Goal: Task Accomplishment & Management: Manage account settings

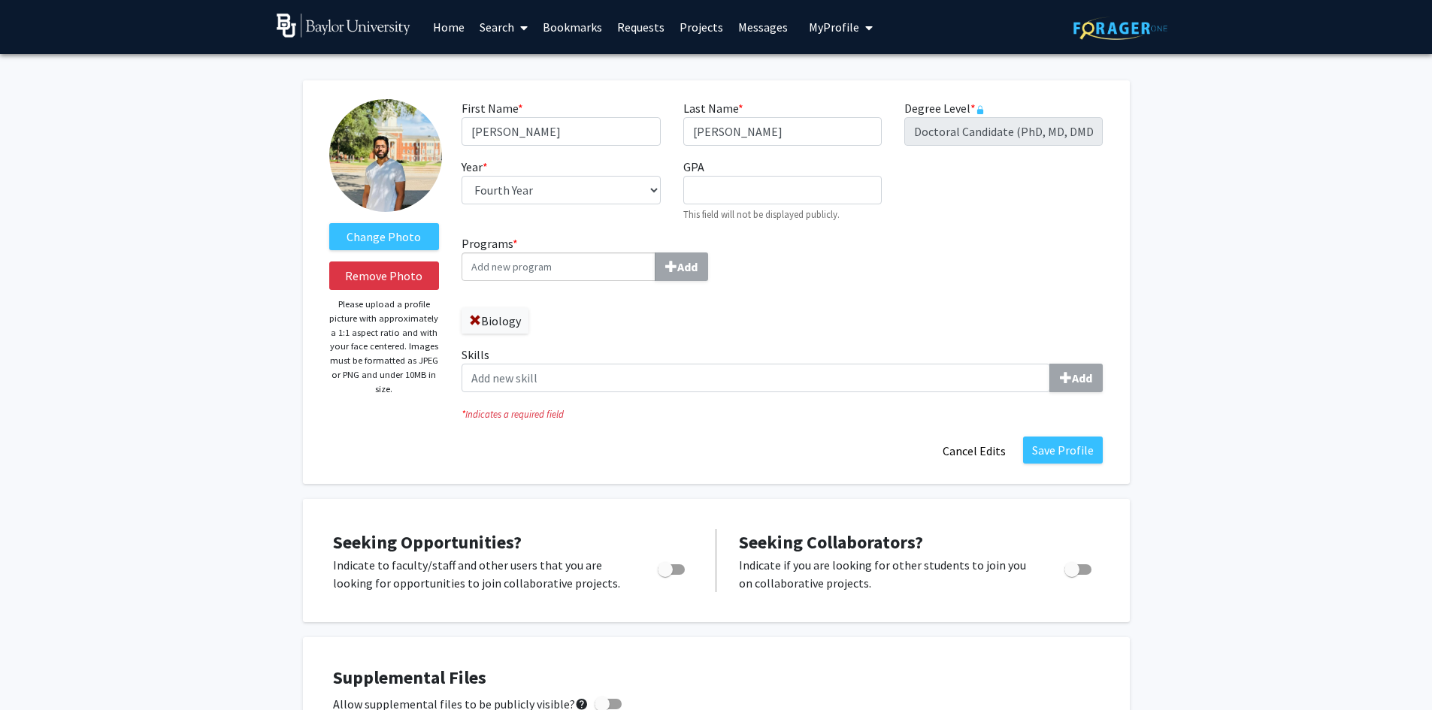
select select "fourth_year"
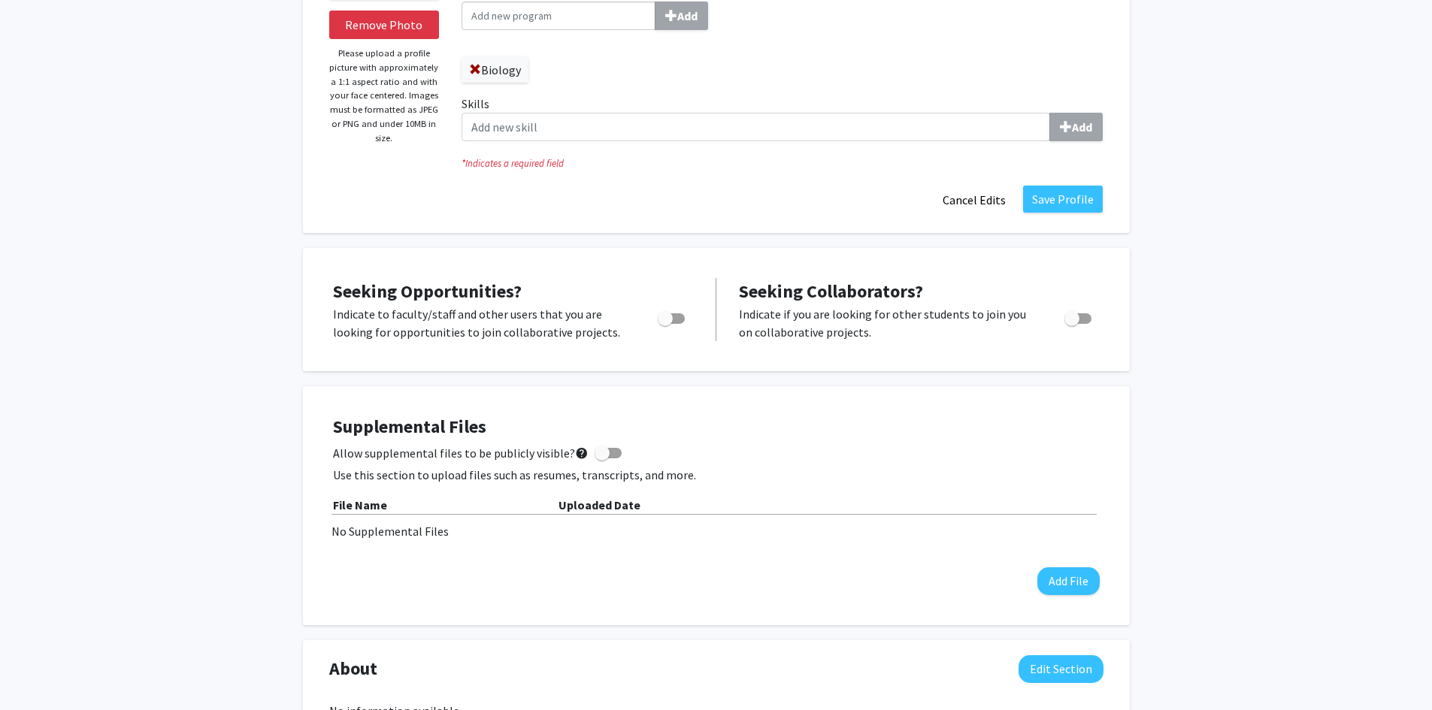
scroll to position [407, 0]
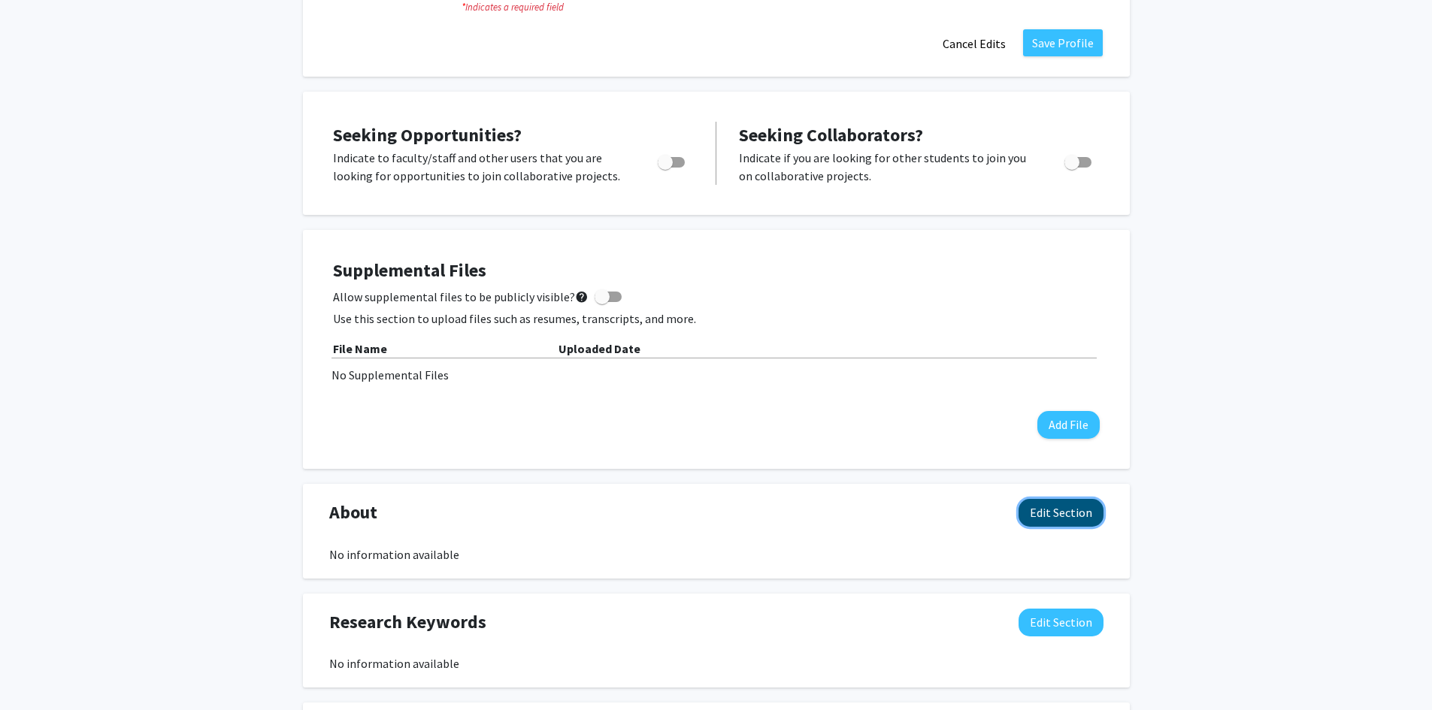
click at [1039, 517] on button "Edit Section" at bounding box center [1060, 513] width 85 height 28
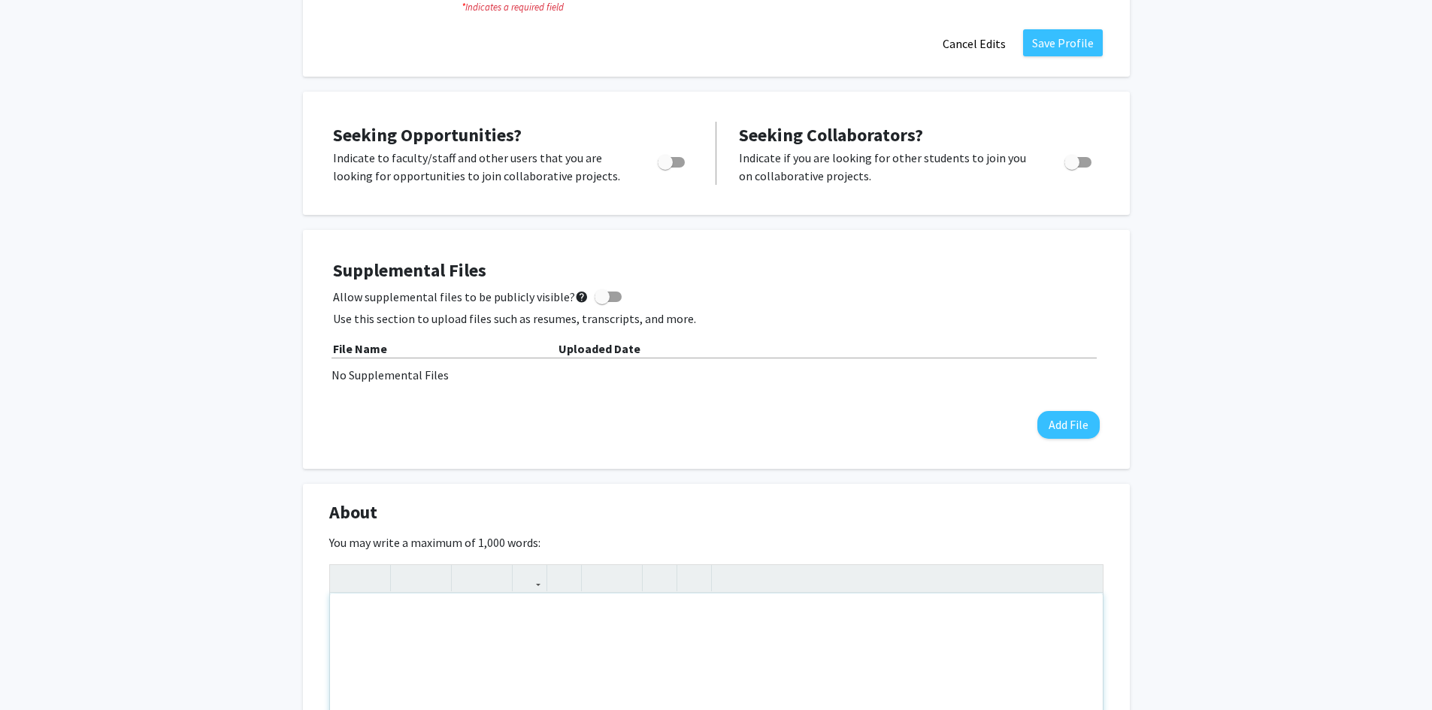
click at [738, 636] on div "Note to users with screen readers: Please deactivate our accessibility plugin f…" at bounding box center [716, 706] width 773 height 225
paste div "Note to users with screen readers: Please deactivate our accessibility plugin f…"
type textarea "<p>My research focuses on the mechanisms of [MEDICAL_DATA] (ARHL) and cochlear …"
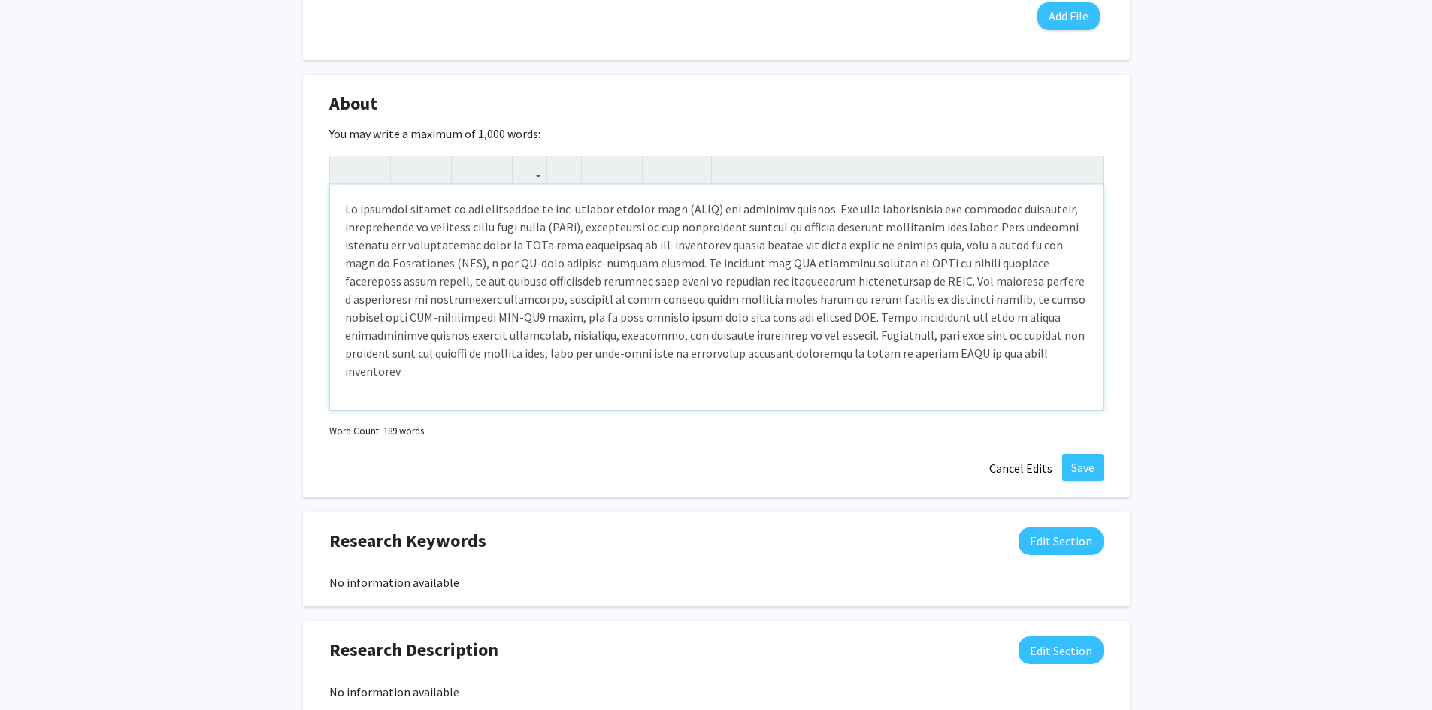
scroll to position [817, 0]
click at [1079, 463] on button "Save" at bounding box center [1082, 466] width 41 height 27
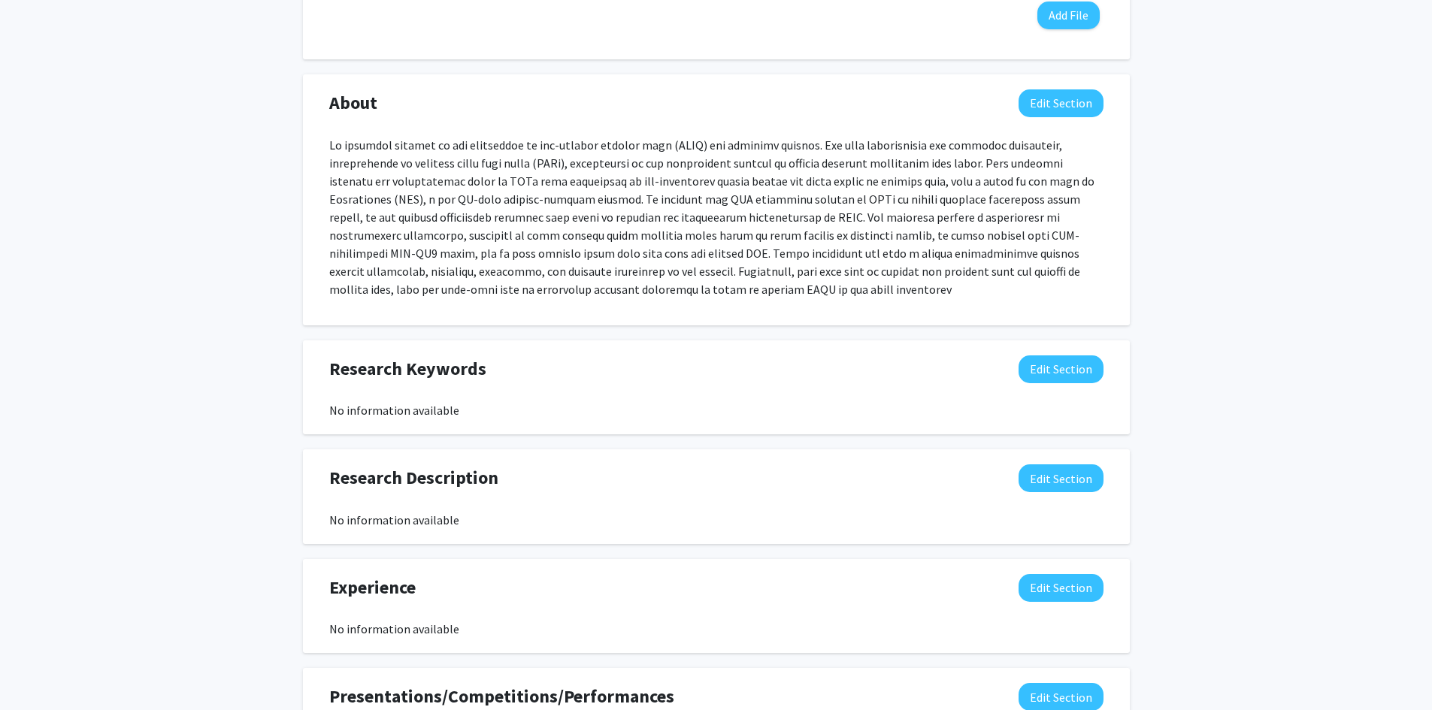
select select "fourth_year"
click at [1055, 110] on button "Edit Section" at bounding box center [1060, 103] width 85 height 28
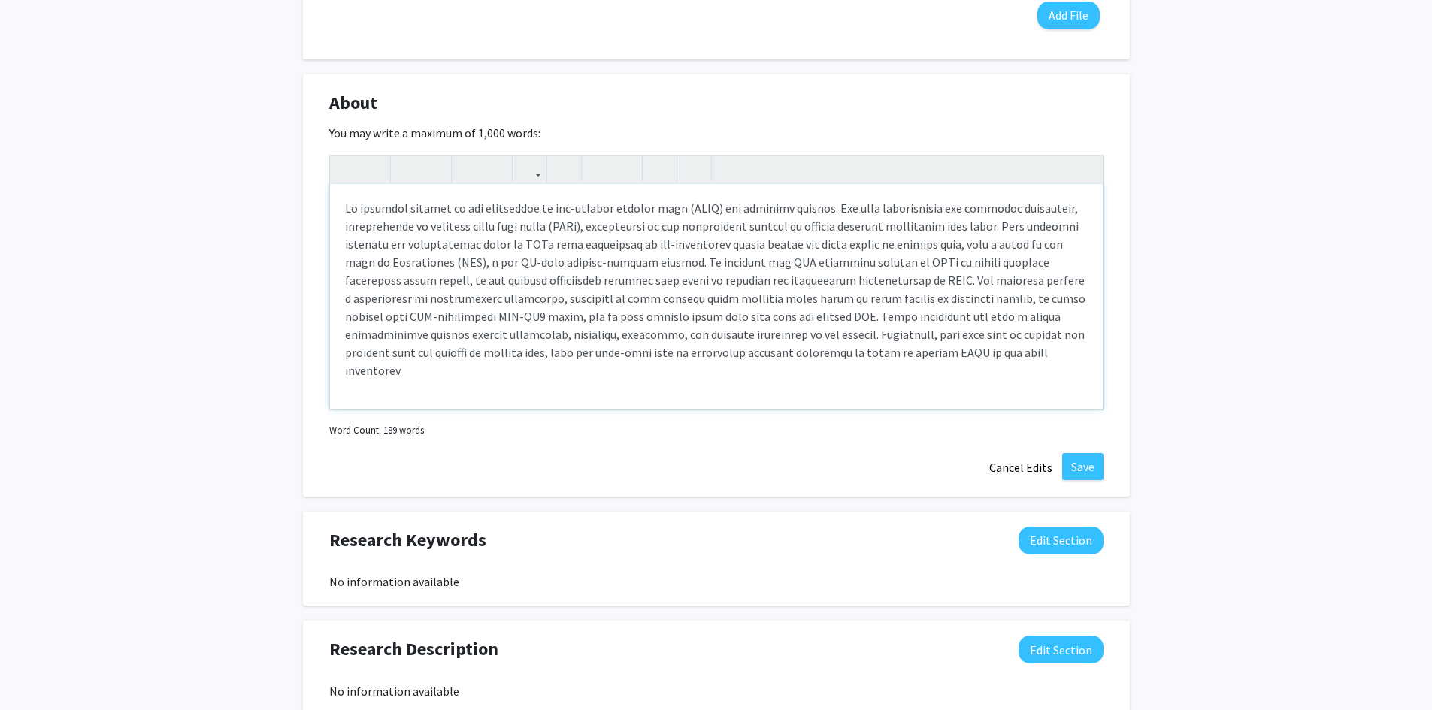
click at [963, 359] on p "Note to users with screen readers: Please deactivate our accessibility plugin f…" at bounding box center [716, 289] width 743 height 180
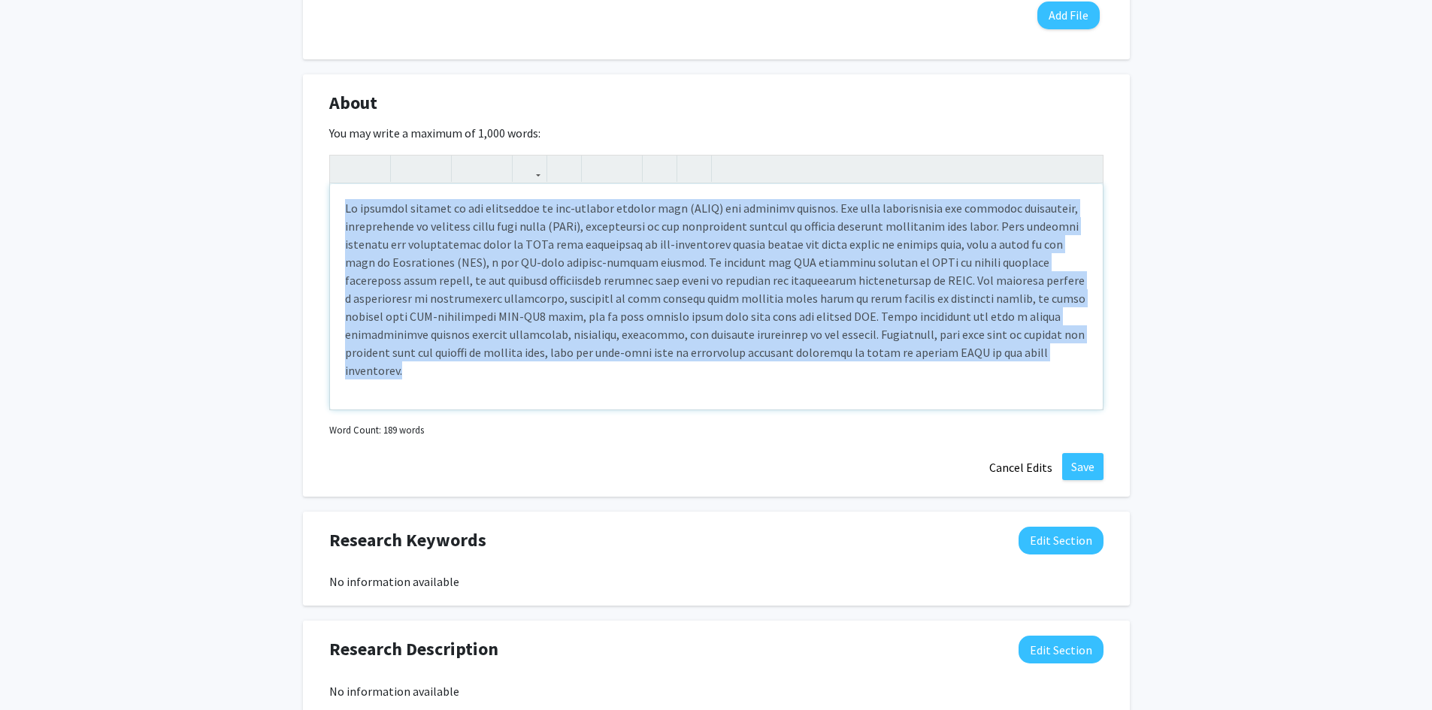
drag, startPoint x: 343, startPoint y: 207, endPoint x: 997, endPoint y: 365, distance: 672.6
click at [997, 365] on div "Note to users with screen readers: Please deactivate our accessibility plugin f…" at bounding box center [716, 296] width 773 height 225
click at [892, 382] on div "Note to users with screen readers: Please deactivate our accessibility plugin f…" at bounding box center [716, 296] width 773 height 225
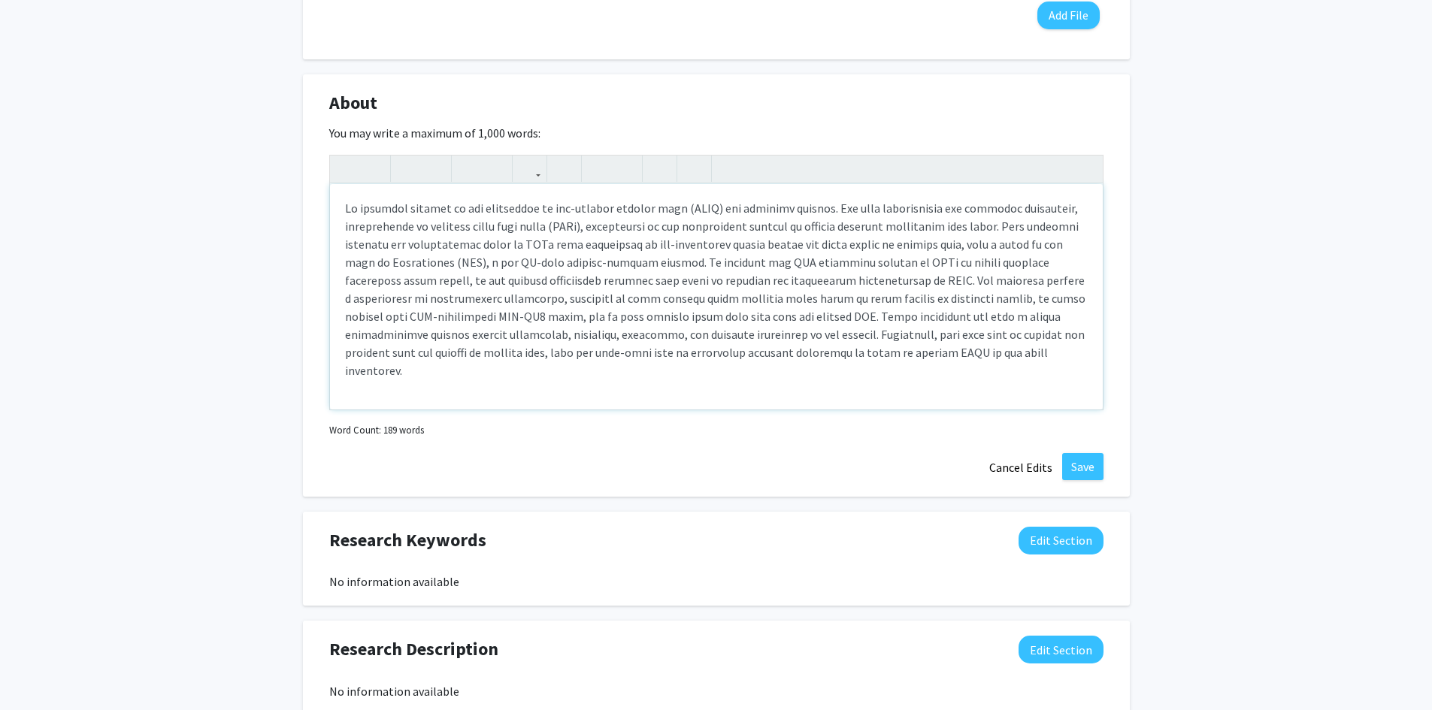
click at [649, 259] on p "Note to users with screen readers: Please deactivate our accessibility plugin f…" at bounding box center [716, 289] width 743 height 180
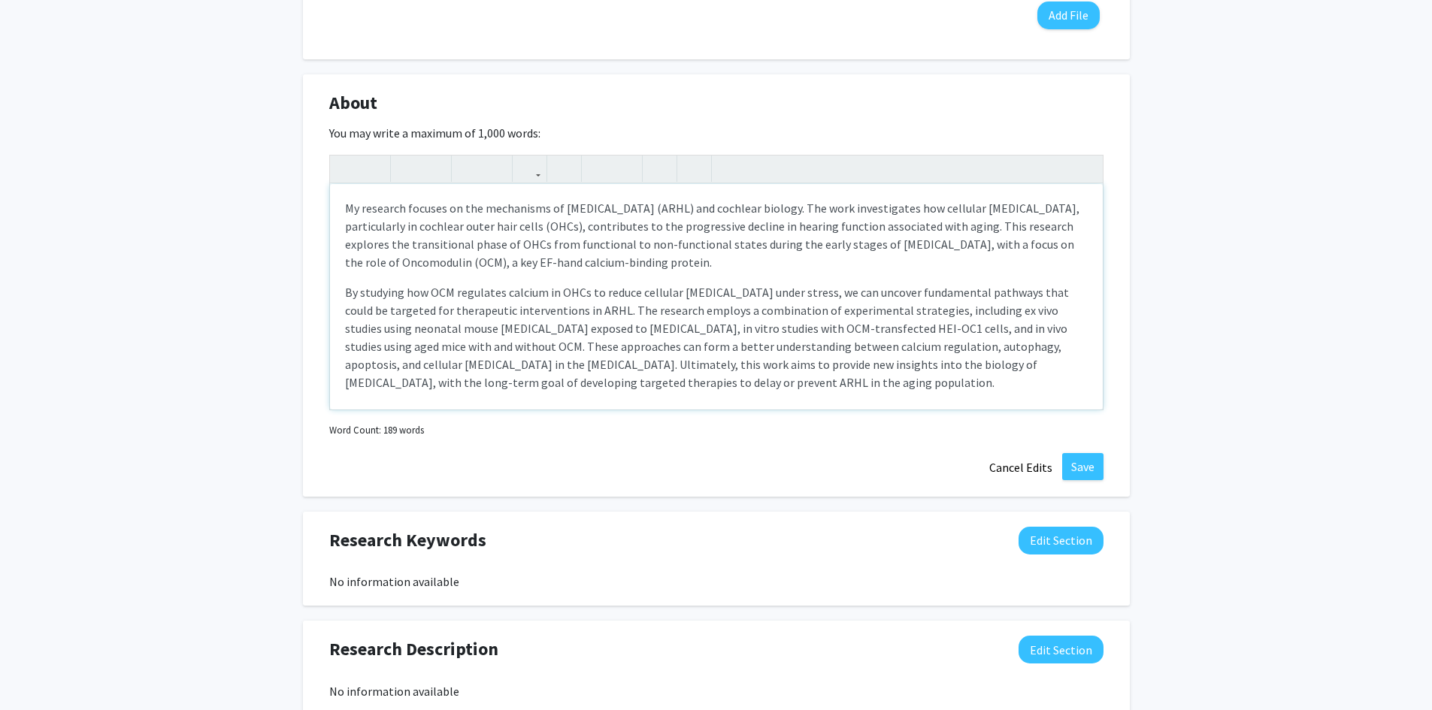
scroll to position [9, 0]
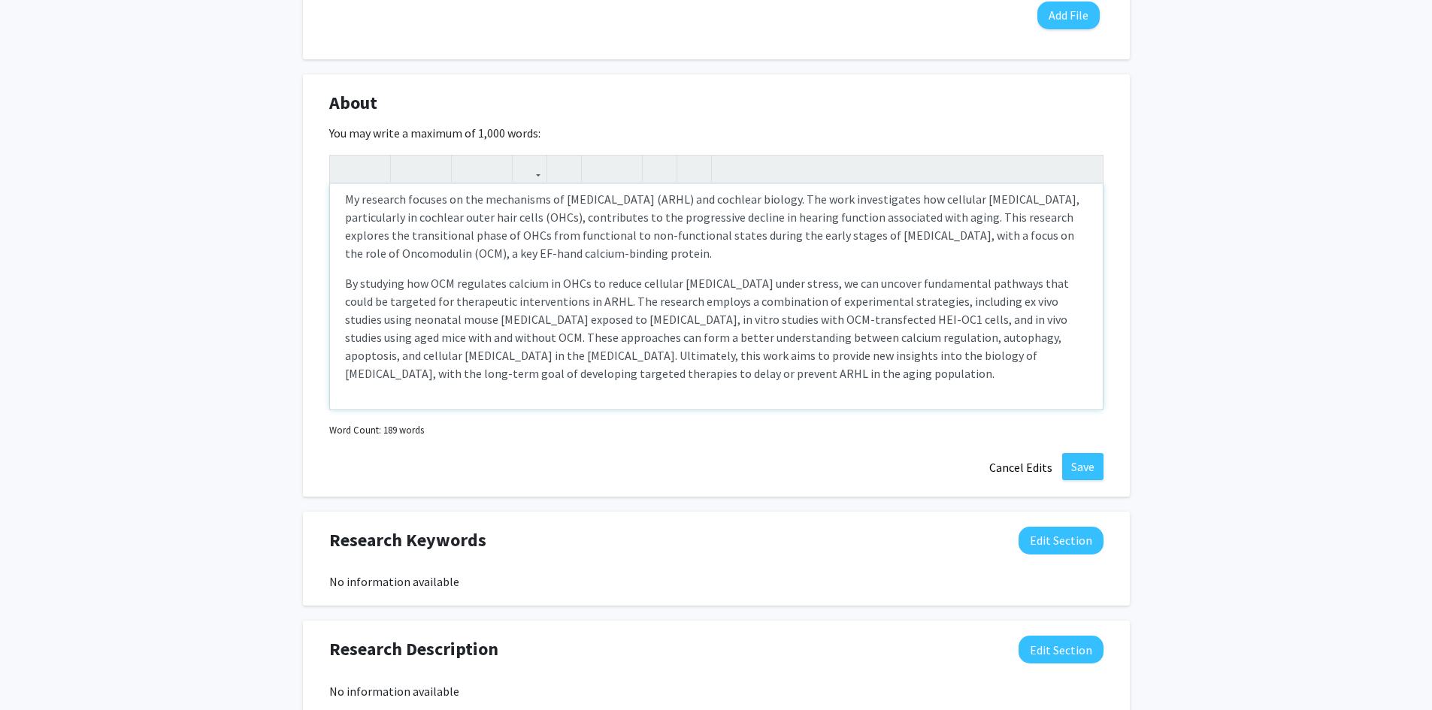
click at [463, 338] on p "By studying how OCM regulates calcium in OHCs to reduce cellular [MEDICAL_DATA]…" at bounding box center [716, 328] width 743 height 108
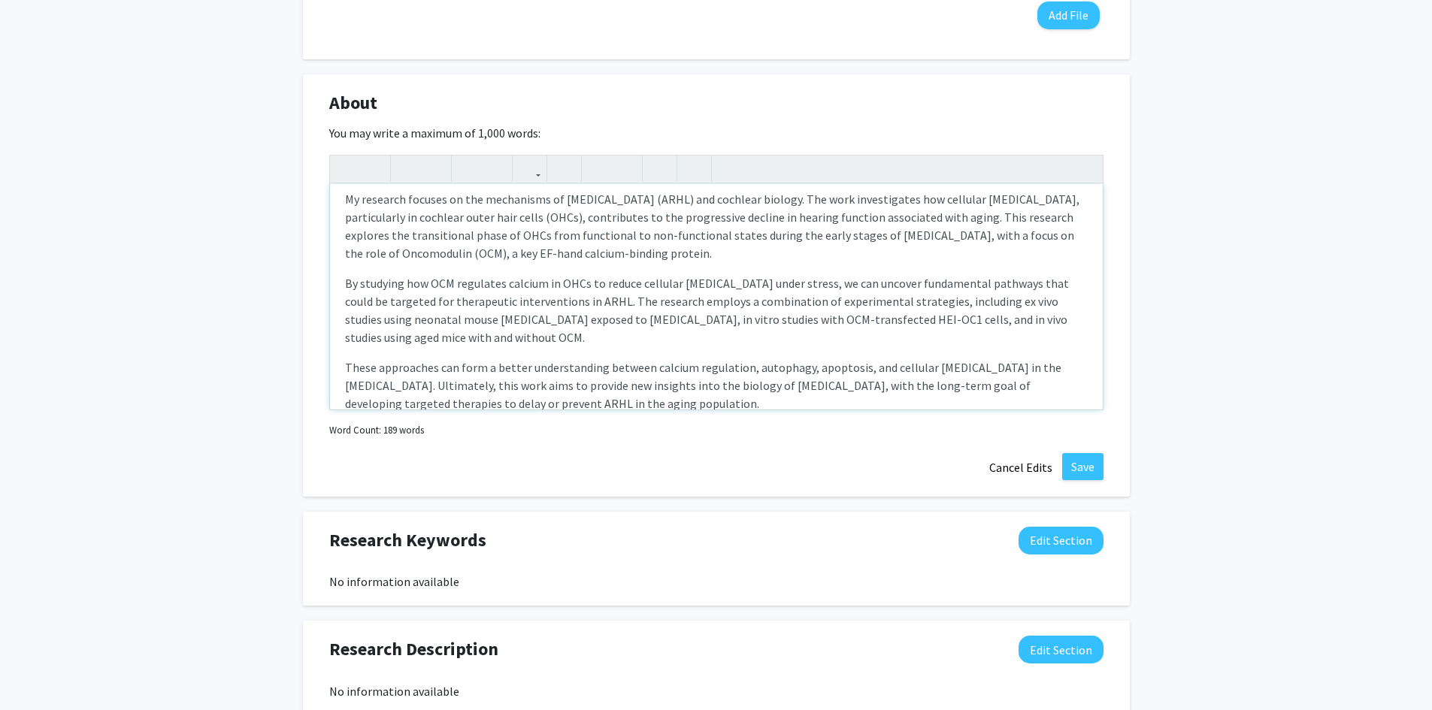
type textarea "<p>My research focuses on the mechanisms of [MEDICAL_DATA] (ARHL) and cochlear …"
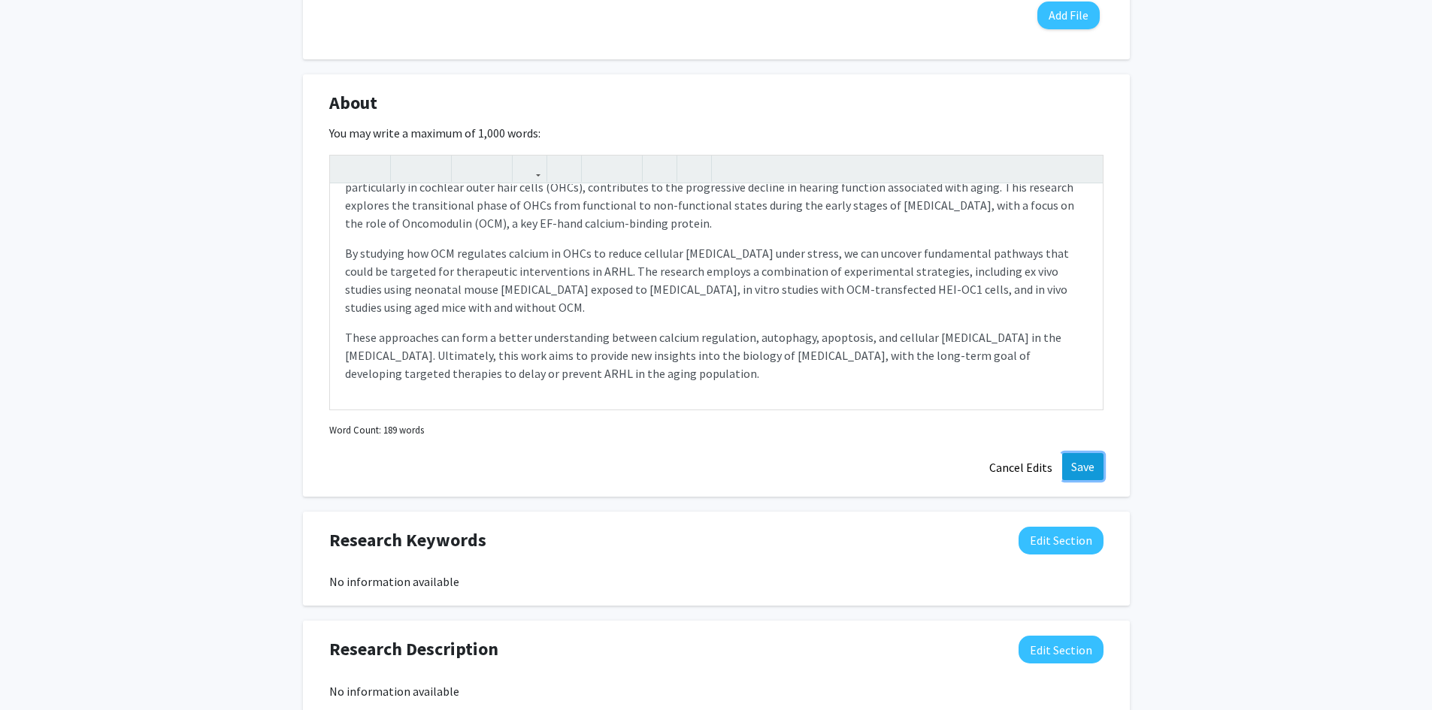
click at [1090, 461] on button "Save" at bounding box center [1082, 466] width 41 height 27
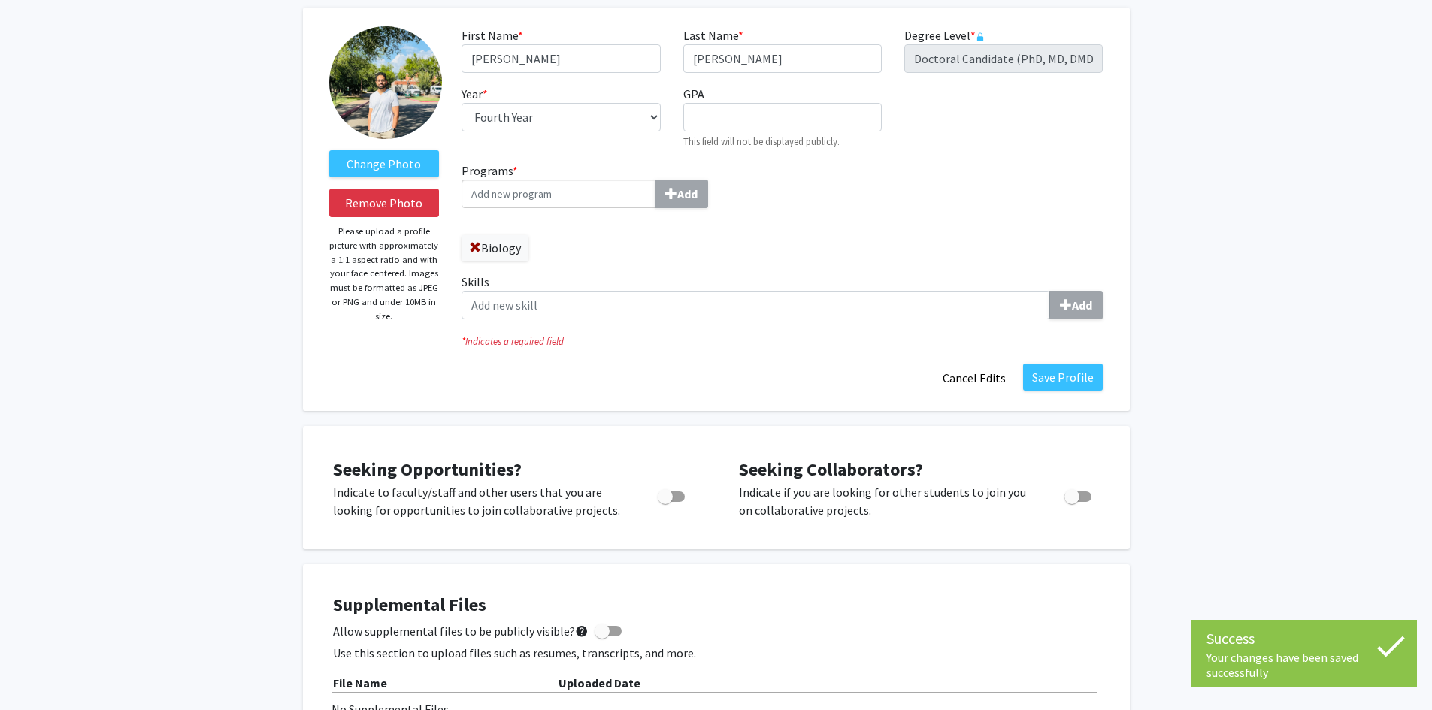
scroll to position [0, 0]
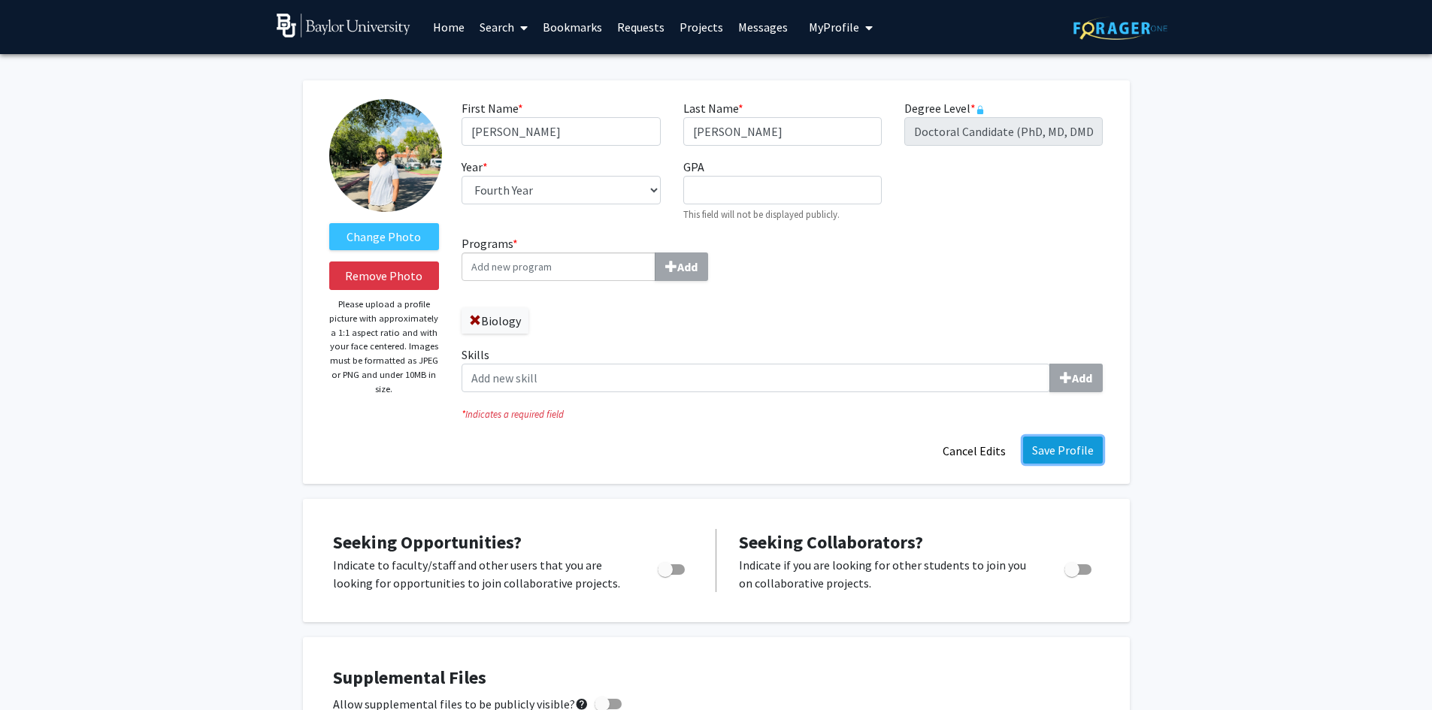
click at [1054, 441] on button "Save Profile" at bounding box center [1063, 450] width 80 height 27
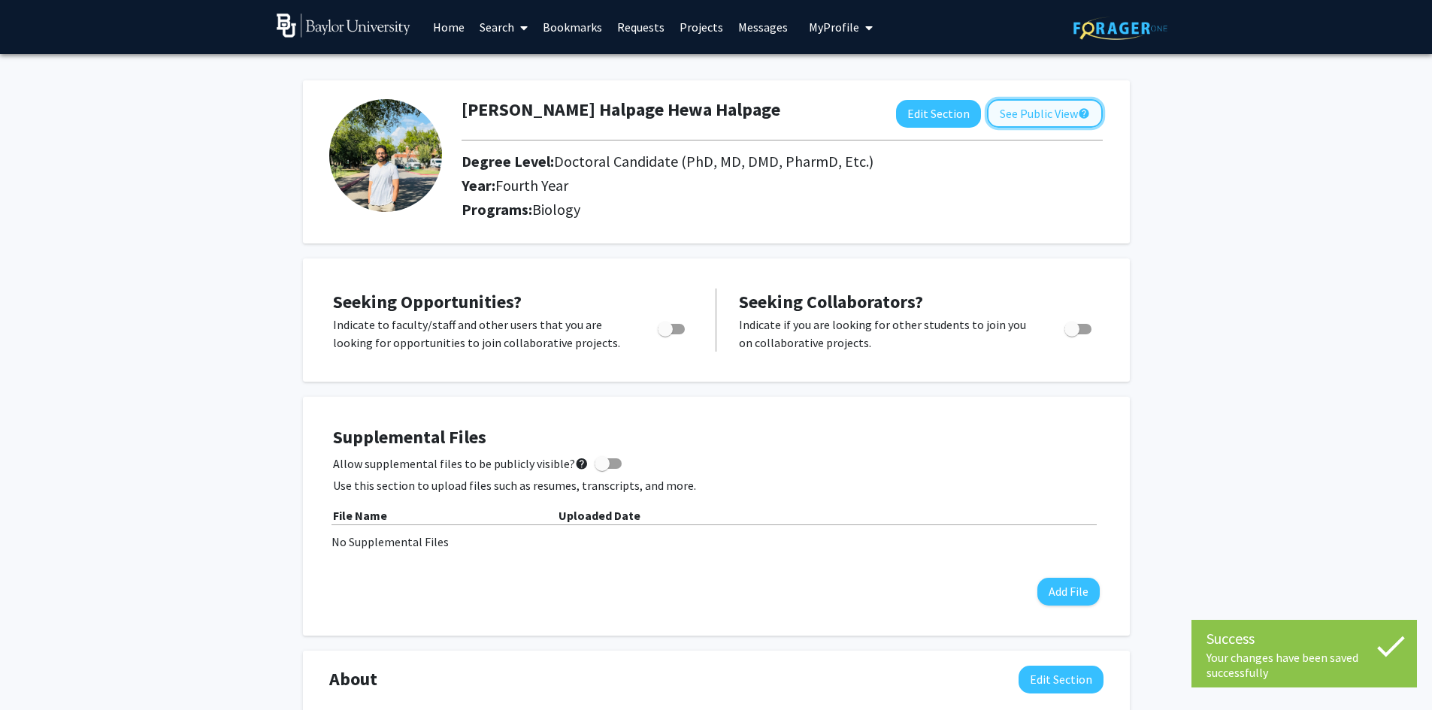
click at [1039, 120] on button "See Public View help" at bounding box center [1045, 113] width 116 height 29
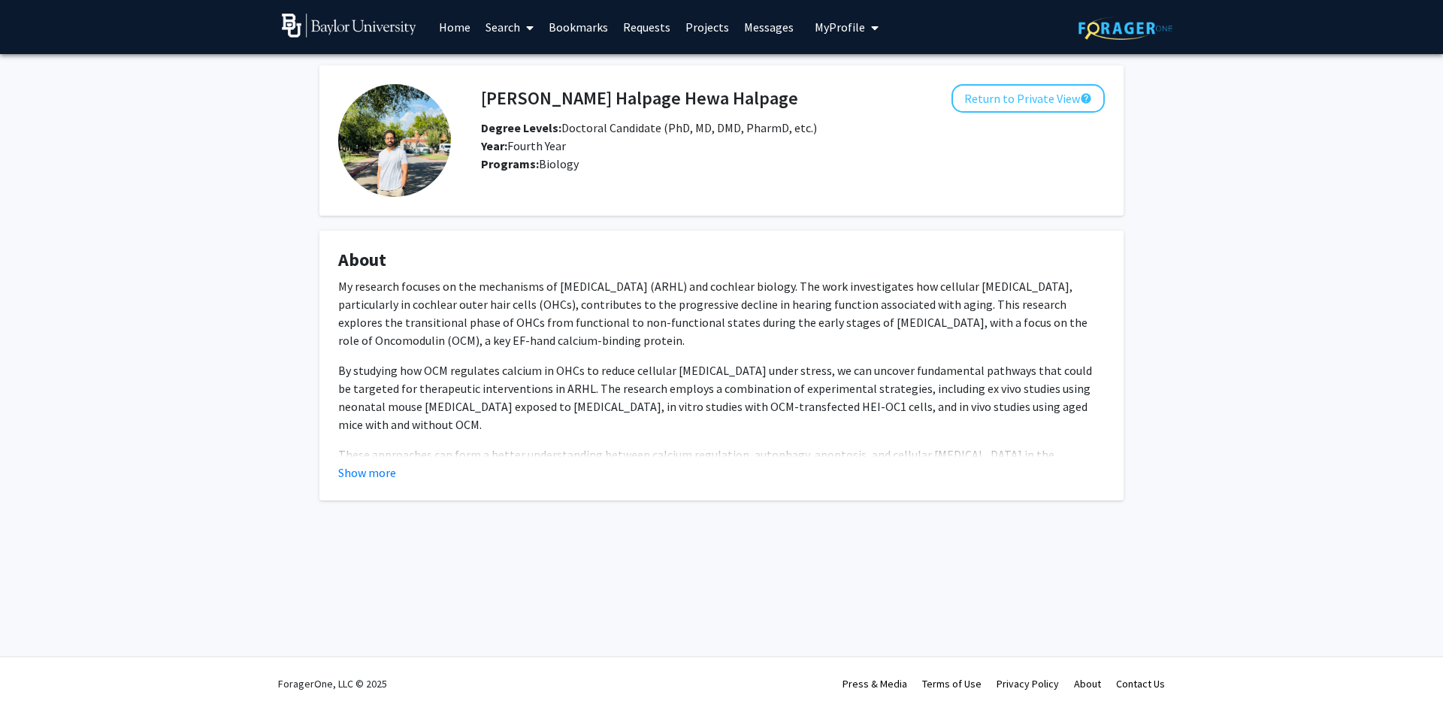
click at [365, 482] on fg-card "About My research focuses on the mechanisms of [MEDICAL_DATA] (ARHL) and cochle…" at bounding box center [721, 366] width 804 height 270
click at [358, 475] on button "Show more" at bounding box center [367, 473] width 58 height 18
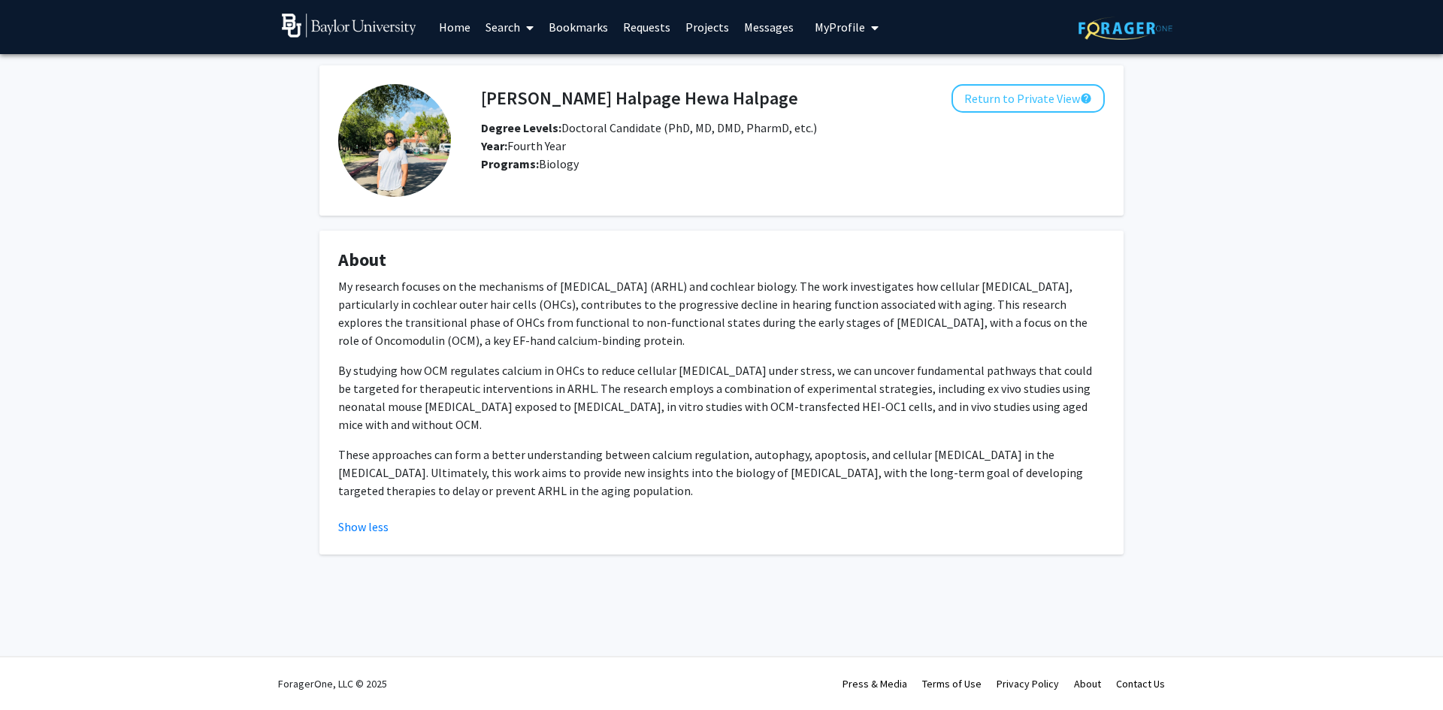
click at [448, 29] on link "Home" at bounding box center [454, 27] width 47 height 53
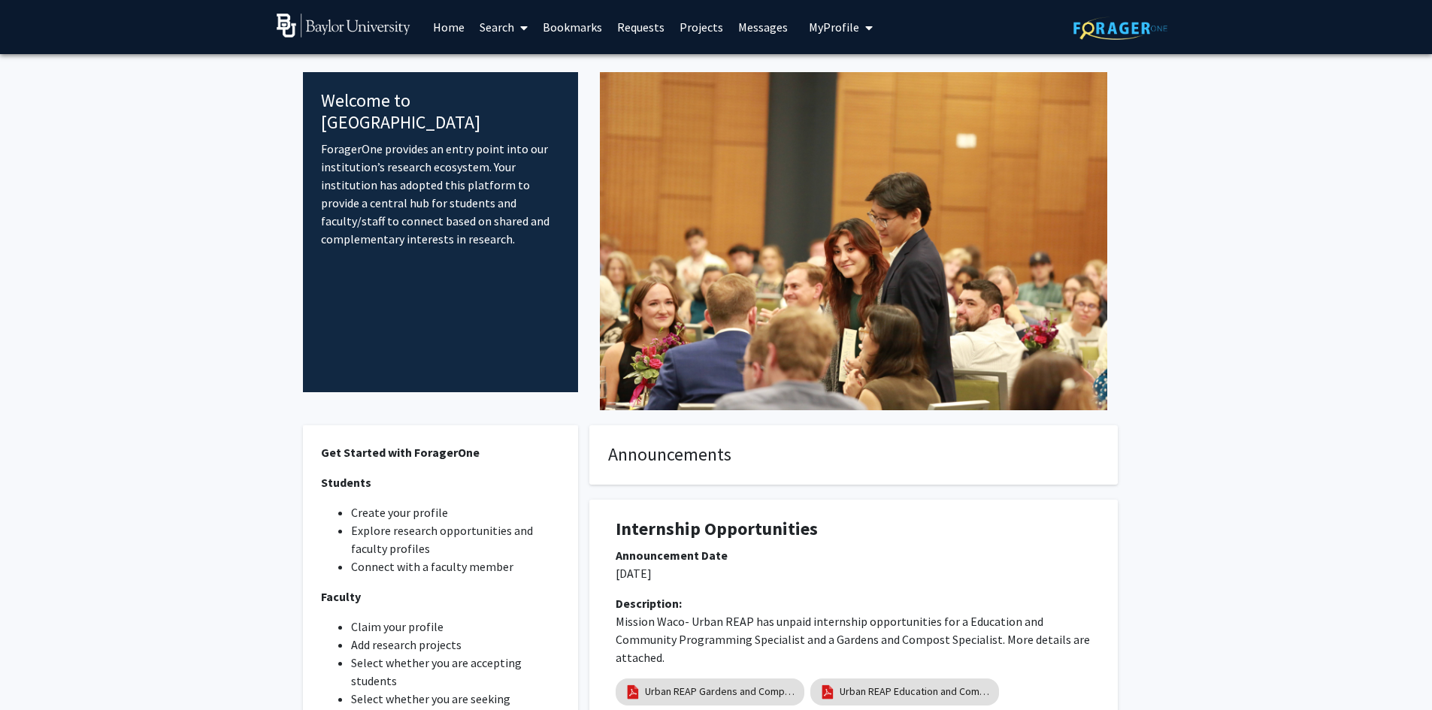
scroll to position [38, 0]
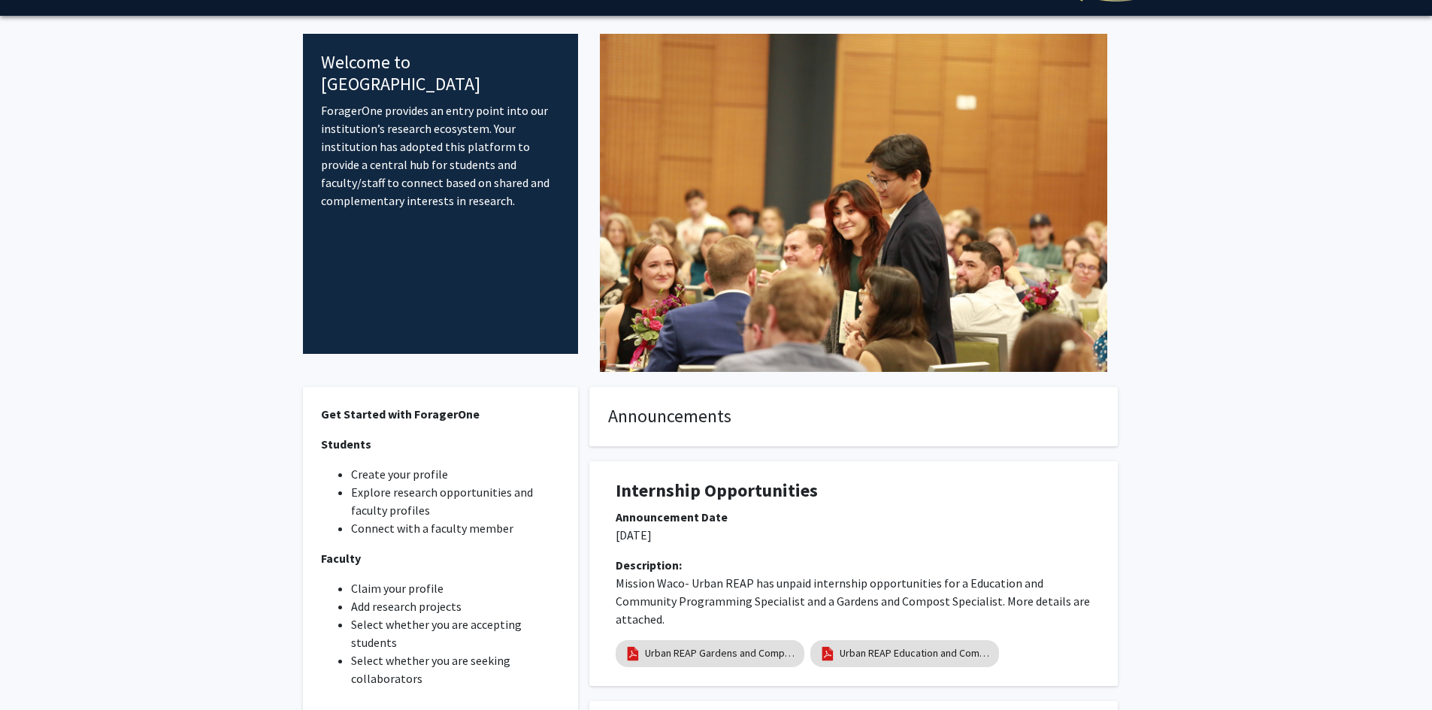
click at [398, 475] on li "Create your profile" at bounding box center [456, 474] width 210 height 18
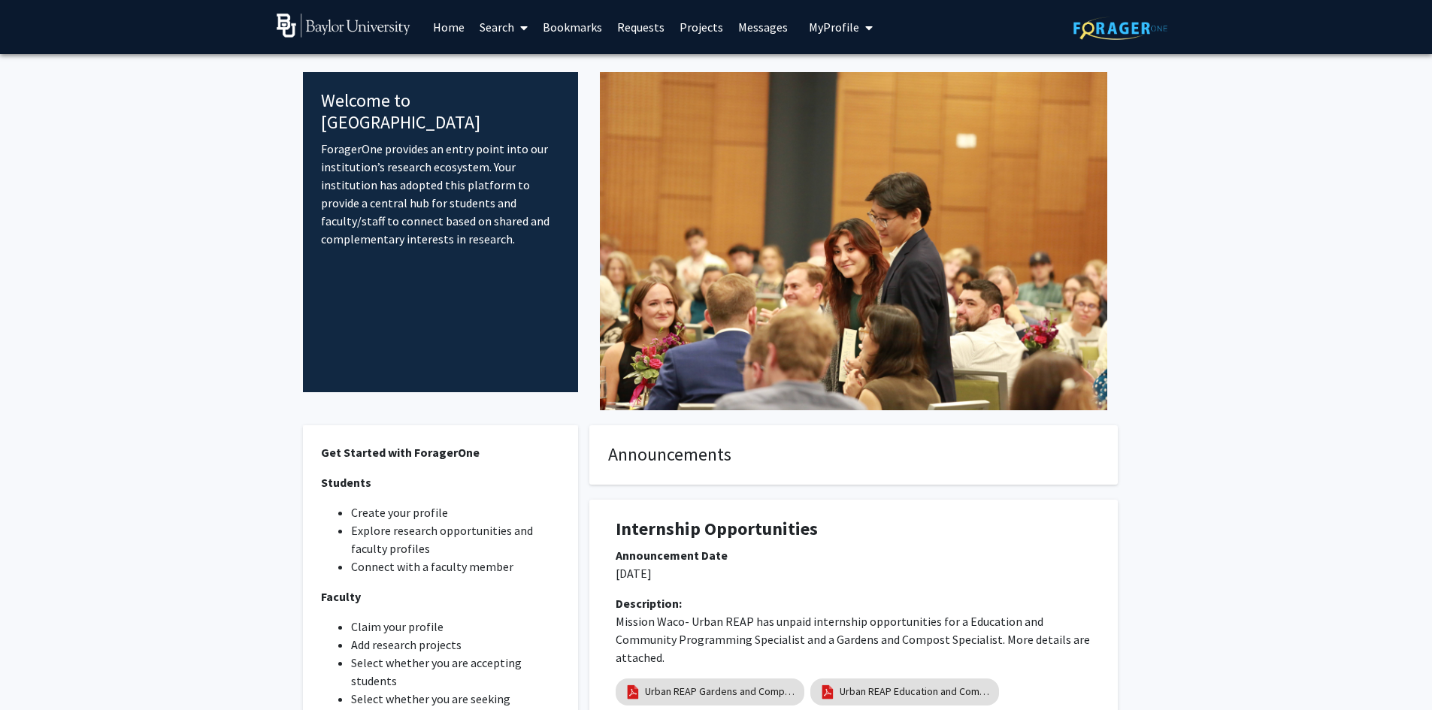
click at [816, 23] on span "My Profile" at bounding box center [834, 27] width 50 height 15
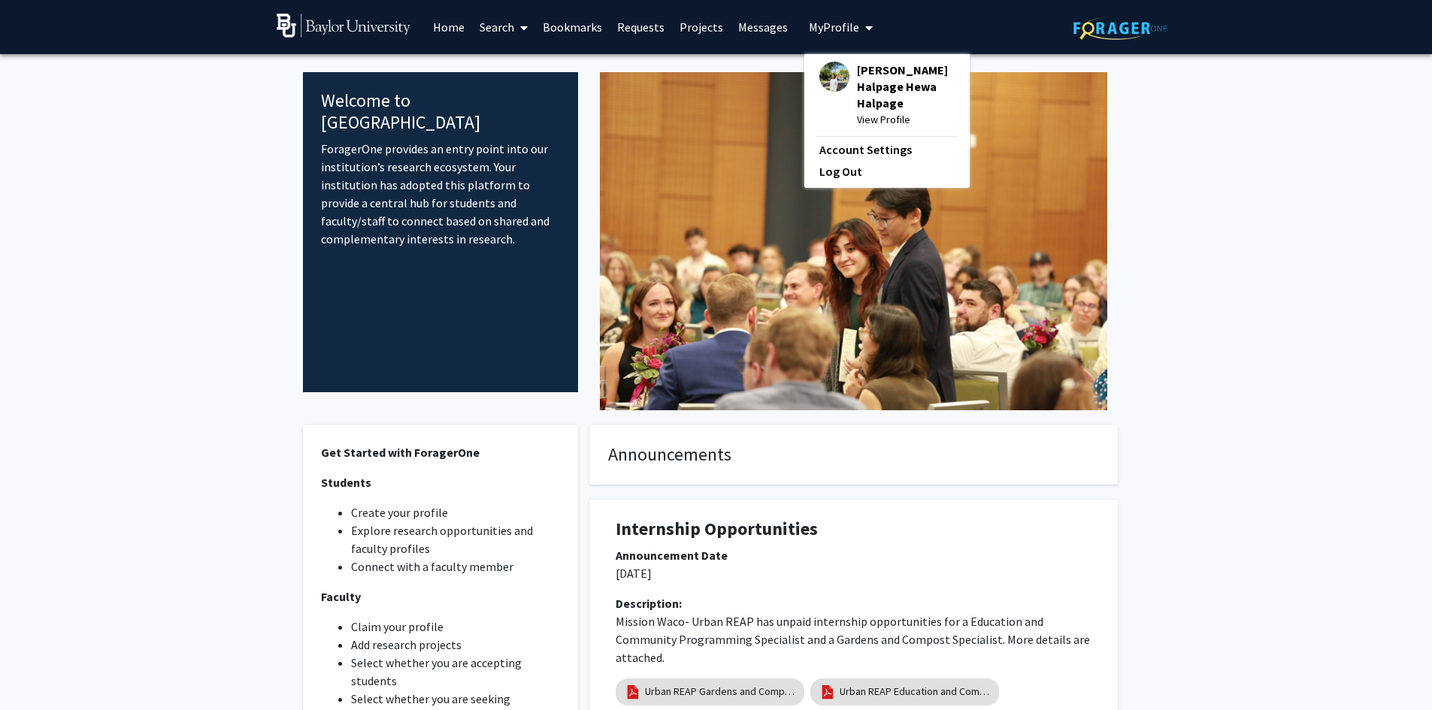
click at [857, 88] on span "[PERSON_NAME] Halpage Hewa Halpage" at bounding box center [906, 87] width 98 height 50
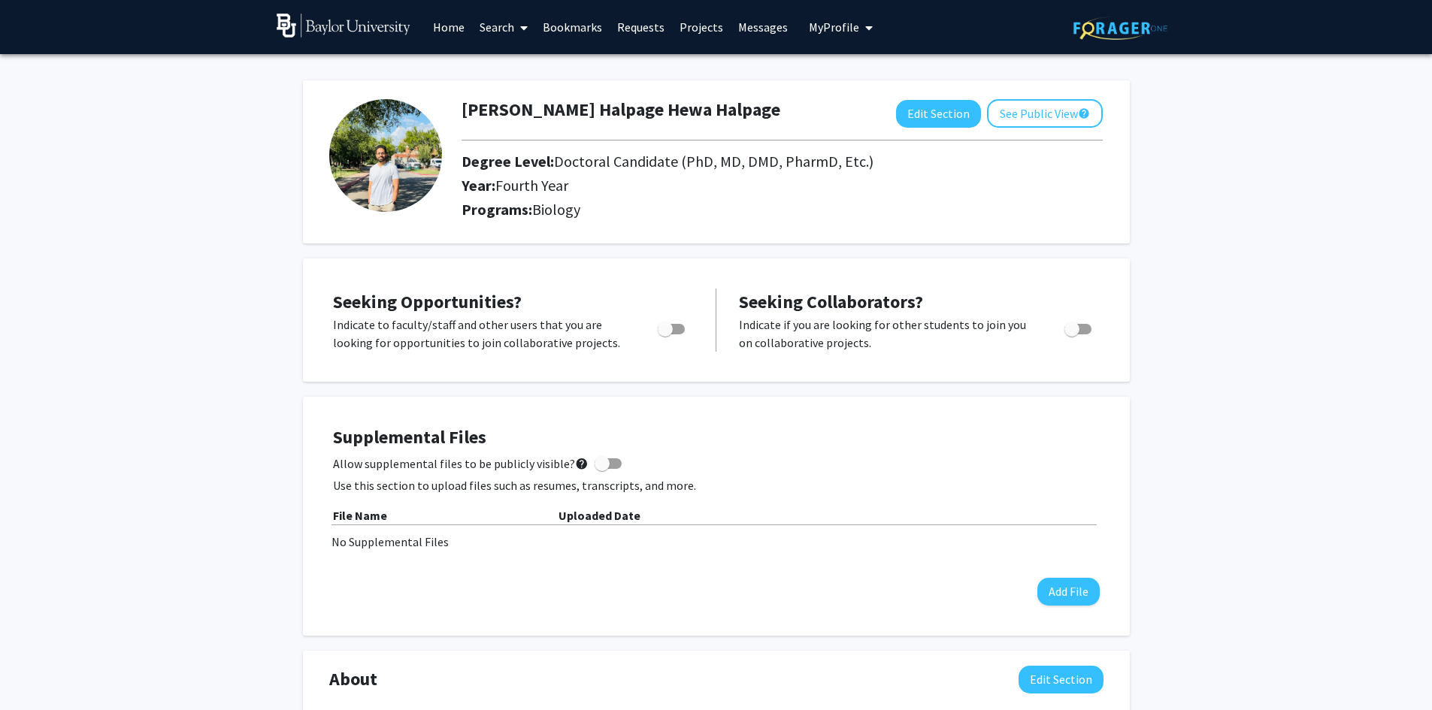
click at [553, 26] on link "Bookmarks" at bounding box center [572, 27] width 74 height 53
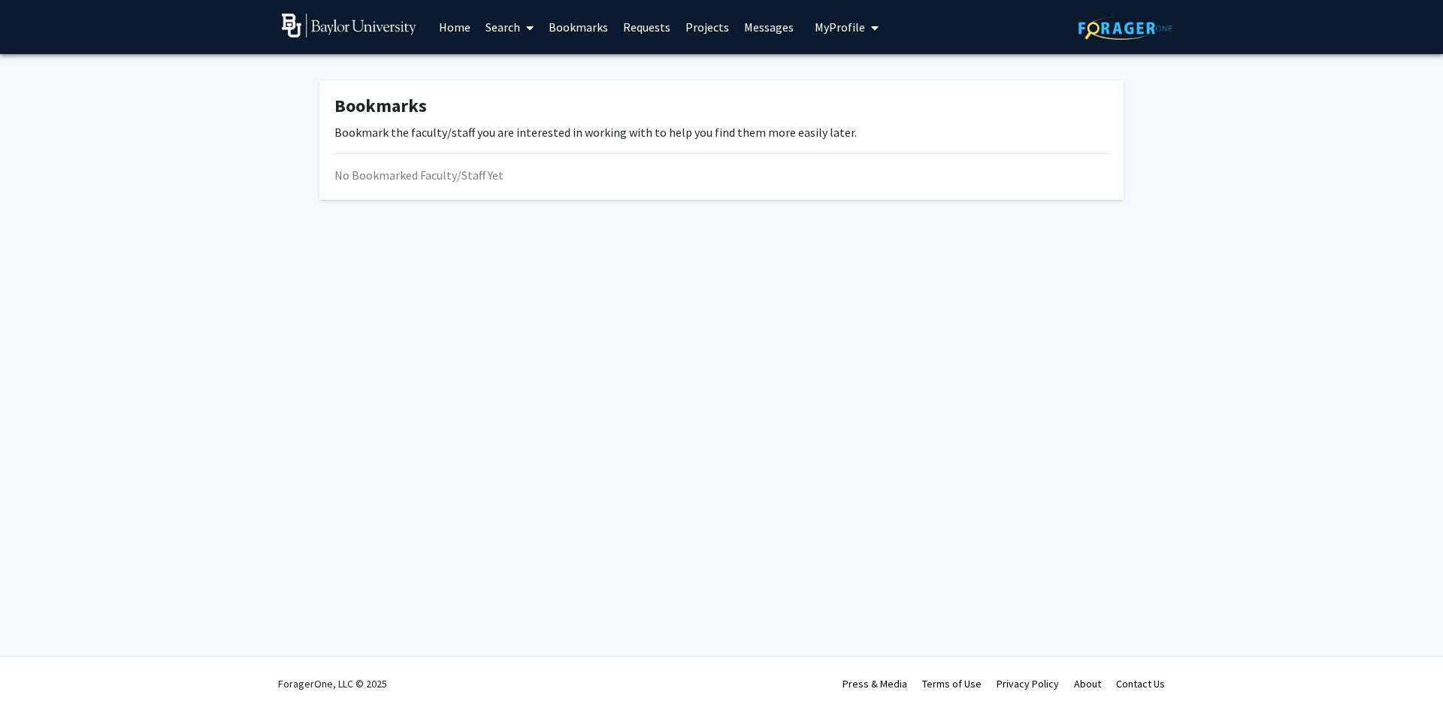
click at [631, 32] on link "Requests" at bounding box center [647, 27] width 62 height 53
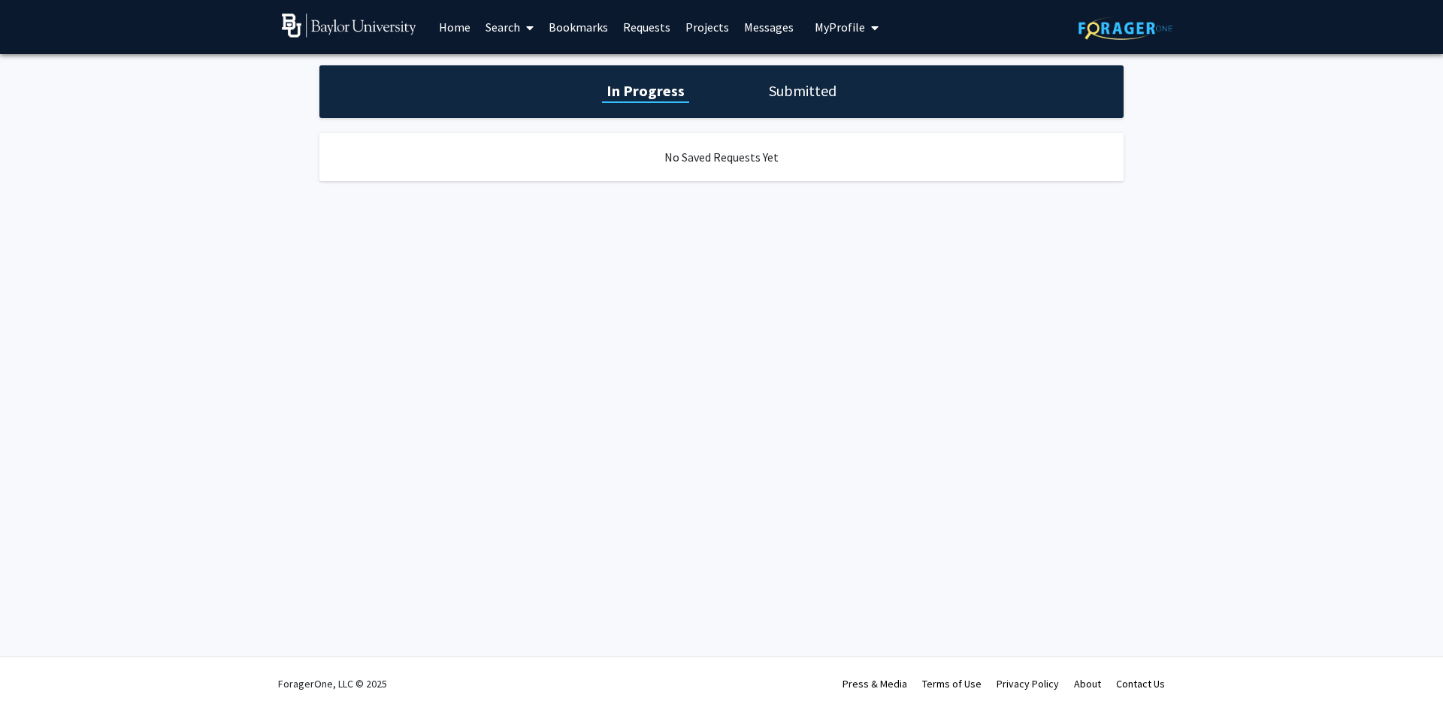
click at [706, 23] on link "Projects" at bounding box center [707, 27] width 59 height 53
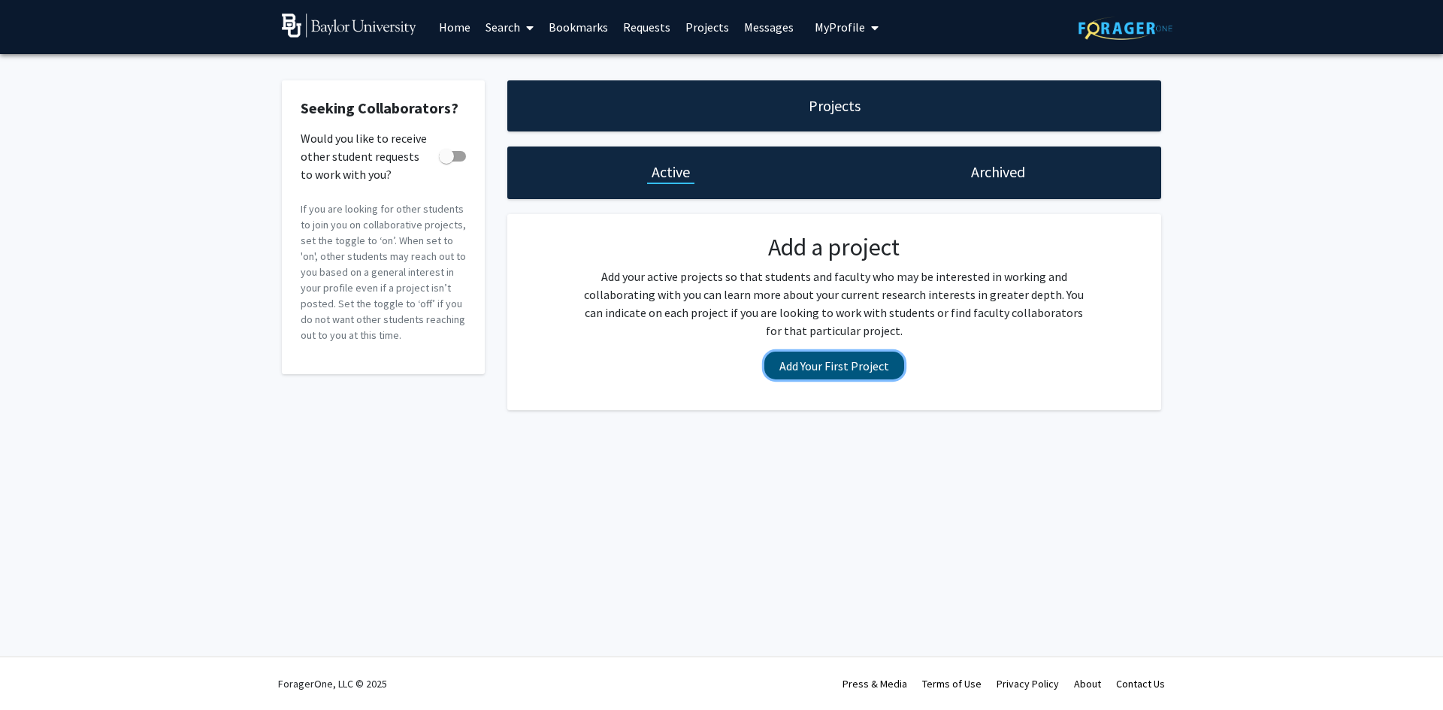
click at [809, 370] on button "Add Your First Project" at bounding box center [834, 366] width 140 height 28
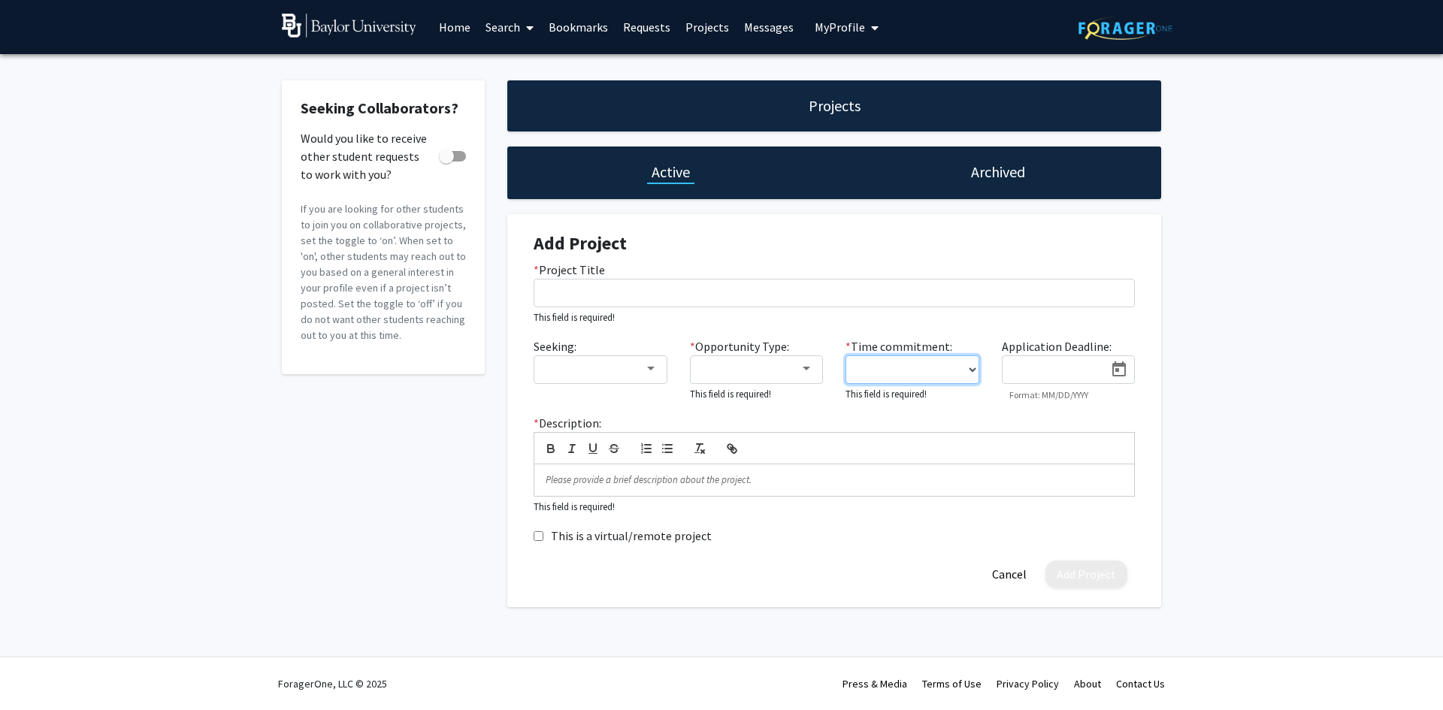
click at [931, 367] on select "0 - 5 hours/week 5 - 10 hours/week 10 - 15 hours/week 15 - 20 hours/week 20 - 3…" at bounding box center [912, 369] width 134 height 29
click at [1006, 577] on button "Cancel" at bounding box center [1009, 575] width 57 height 28
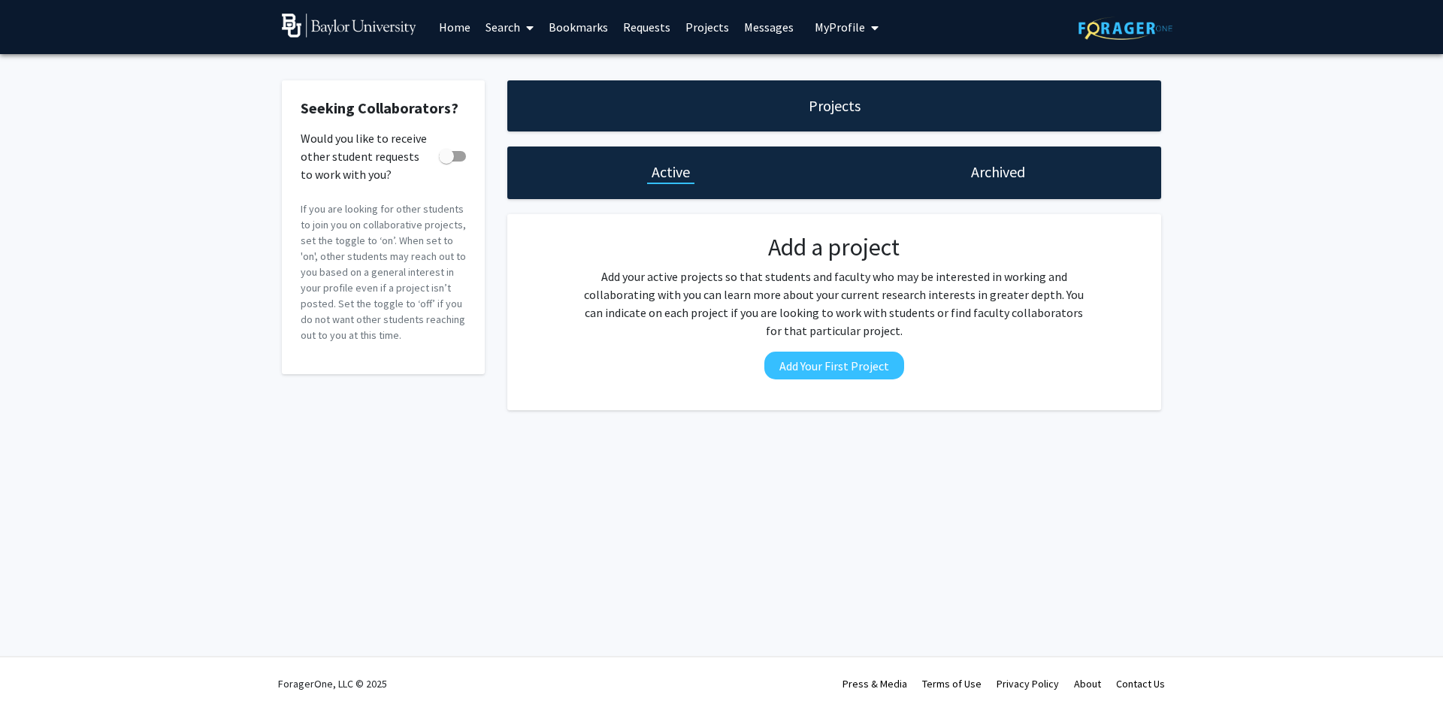
click at [845, 23] on span "My Profile" at bounding box center [840, 27] width 50 height 15
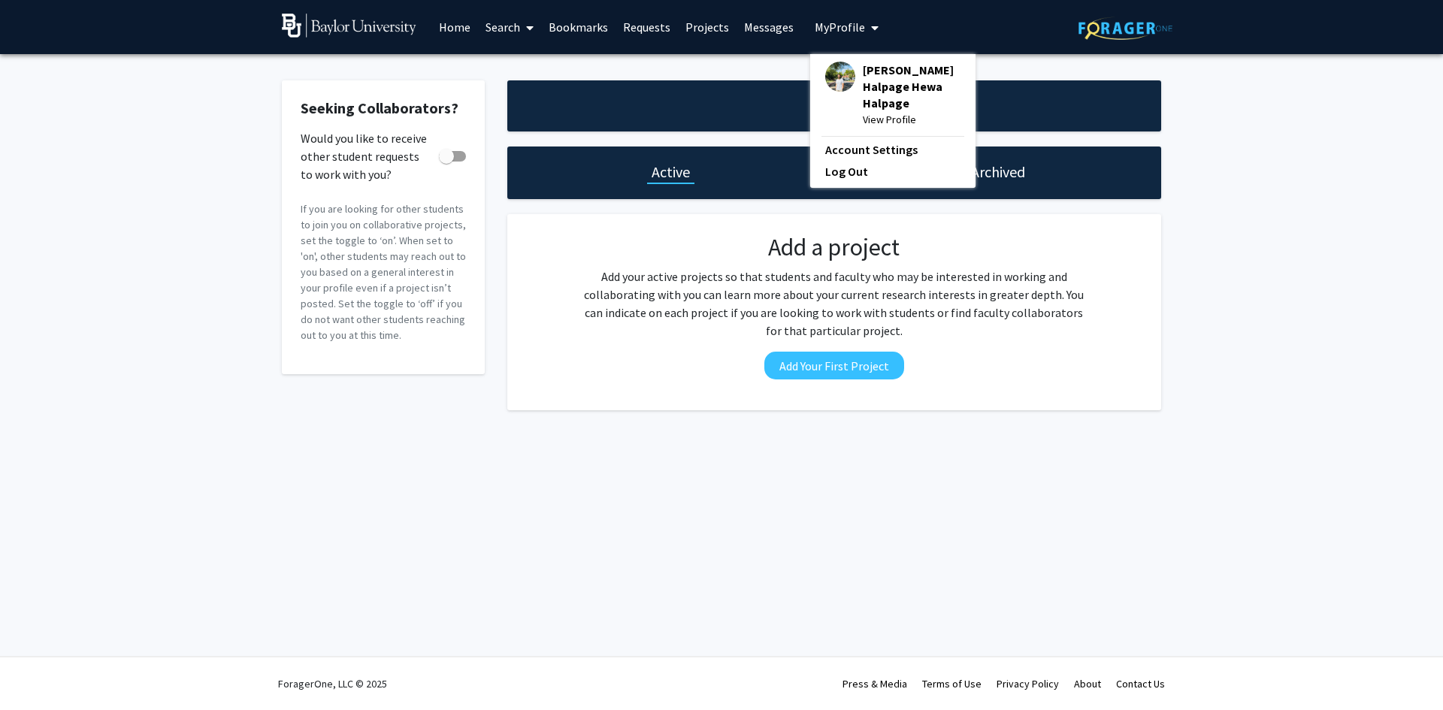
click at [864, 77] on span "[PERSON_NAME] Halpage Hewa Halpage" at bounding box center [912, 87] width 98 height 50
